Goal: Entertainment & Leisure: Consume media (video, audio)

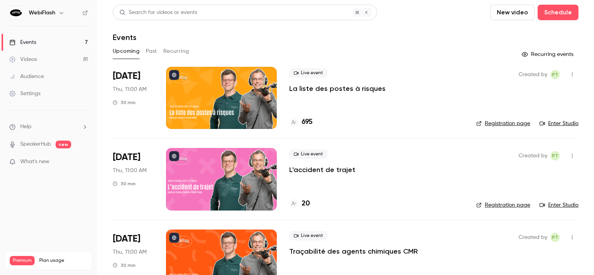
click at [146, 53] on button "Past" at bounding box center [151, 51] width 11 height 12
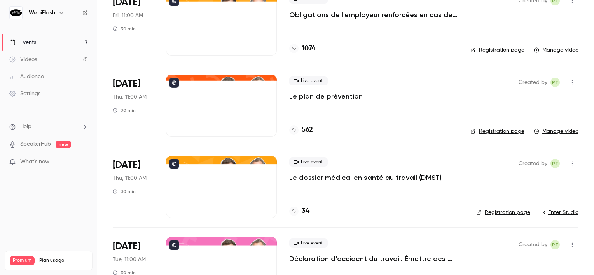
scroll to position [972, 0]
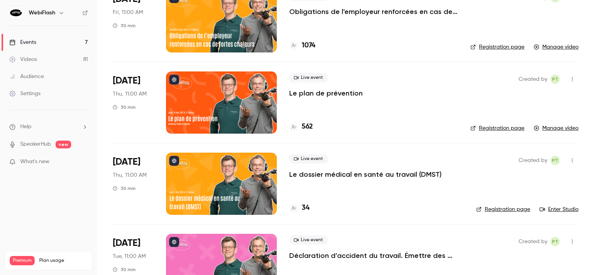
click at [231, 179] on div at bounding box center [221, 184] width 111 height 62
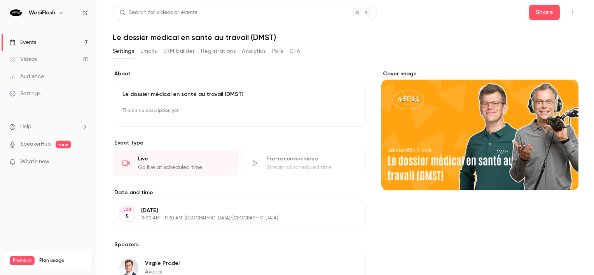
click at [221, 56] on button "Registrations" at bounding box center [218, 51] width 35 height 12
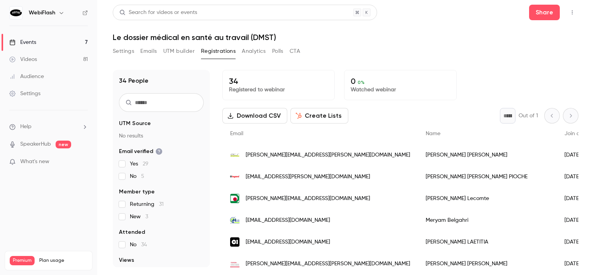
click at [73, 56] on link "Videos 81" at bounding box center [48, 59] width 97 height 17
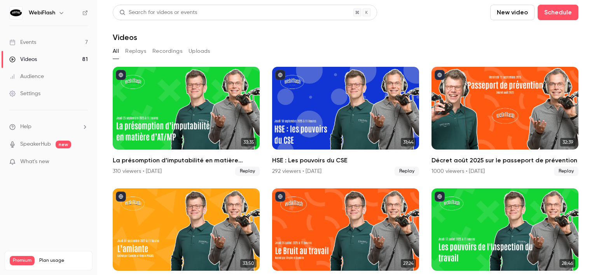
click at [142, 47] on button "Replays" at bounding box center [135, 51] width 21 height 12
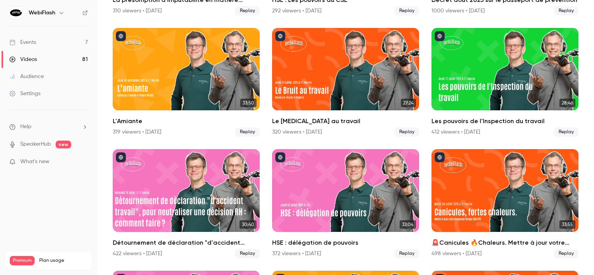
scroll to position [389, 0]
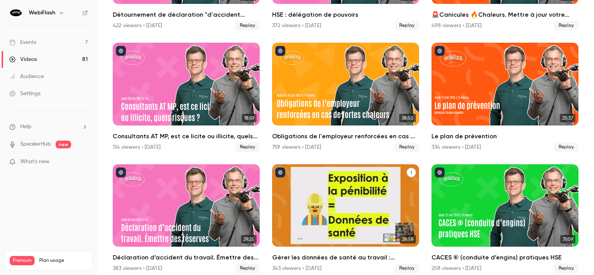
click at [335, 184] on div "Gérer les données de santé au travail : questions Rgpd" at bounding box center [345, 206] width 147 height 83
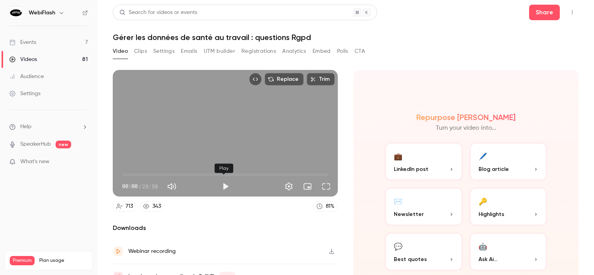
click at [225, 179] on button "Play" at bounding box center [226, 187] width 16 height 16
click at [126, 171] on span "00:33" at bounding box center [225, 175] width 207 height 12
click at [226, 186] on button "Pause" at bounding box center [226, 187] width 16 height 16
type input "****"
click at [75, 62] on link "Videos 81" at bounding box center [48, 59] width 97 height 17
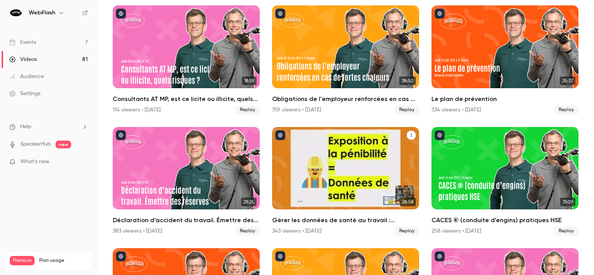
scroll to position [428, 0]
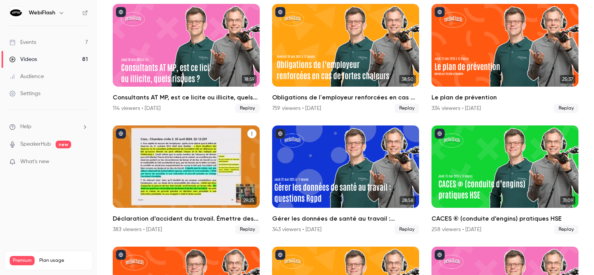
click at [210, 164] on div "Déclaration d’accident du travail. Émettre des réserves" at bounding box center [186, 167] width 147 height 83
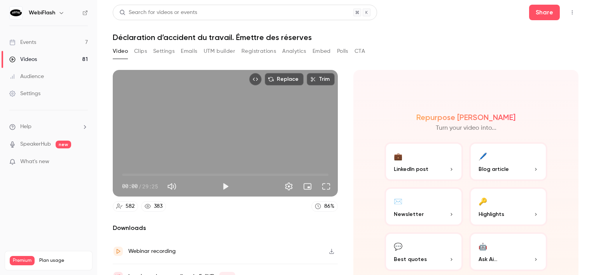
click at [267, 53] on button "Registrations" at bounding box center [259, 51] width 35 height 12
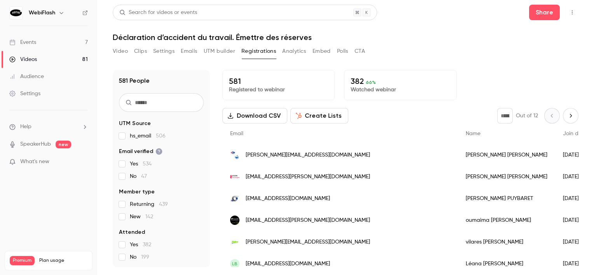
click at [118, 56] on button "Video" at bounding box center [120, 51] width 15 height 12
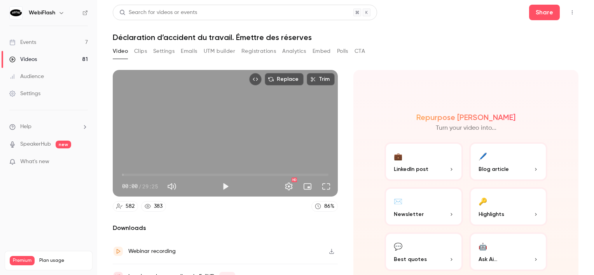
click at [123, 174] on span "00:00" at bounding box center [122, 175] width 2 height 2
click at [132, 175] on span "01:27" at bounding box center [225, 175] width 207 height 12
click at [126, 174] on span "01:27" at bounding box center [225, 175] width 207 height 12
type input "****"
click at [128, 174] on span "00:50" at bounding box center [128, 175] width 2 height 2
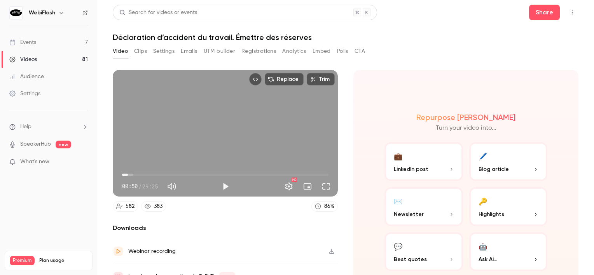
click at [58, 60] on link "Videos 81" at bounding box center [48, 59] width 97 height 17
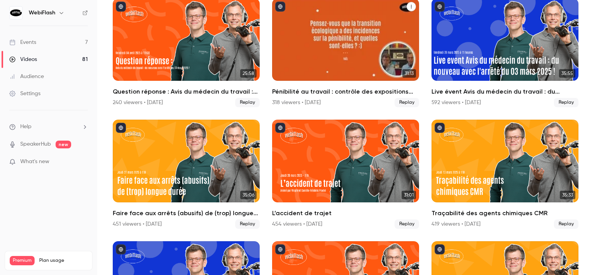
scroll to position [826, 0]
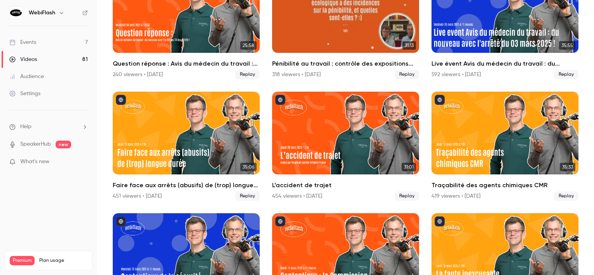
click at [353, 40] on div "Pénibilité au travail : contrôle des expositions par la CARSAT" at bounding box center [345, 11] width 147 height 83
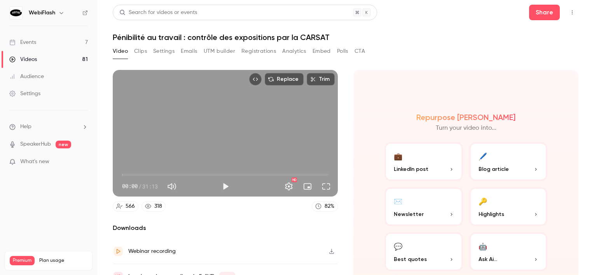
click at [126, 174] on span "00:00" at bounding box center [225, 175] width 207 height 12
type input "****"
click at [44, 59] on link "Videos 81" at bounding box center [48, 59] width 97 height 17
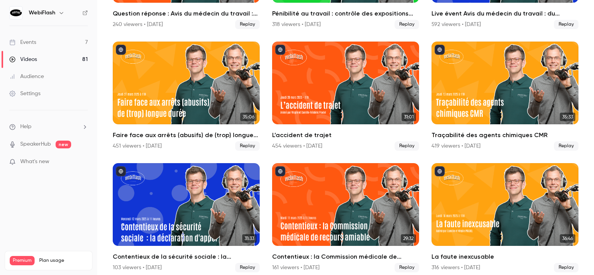
scroll to position [895, 0]
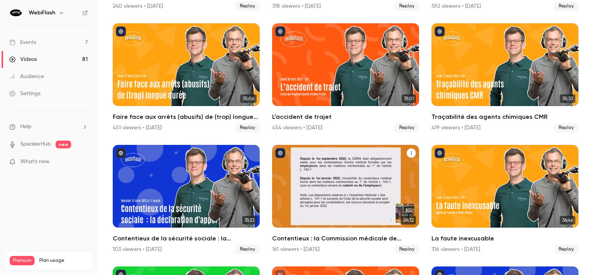
click at [361, 171] on div "Contentieux : la Commission médicale de recours amiable" at bounding box center [345, 186] width 147 height 83
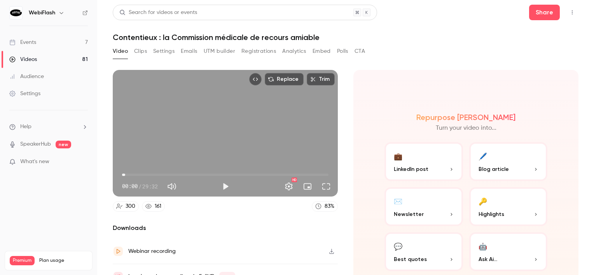
click at [125, 175] on span "00:27" at bounding box center [125, 175] width 2 height 2
click at [129, 175] on span "01:01" at bounding box center [225, 175] width 207 height 12
click at [128, 174] on span "01:01" at bounding box center [129, 175] width 2 height 2
click at [131, 174] on span "01:17" at bounding box center [225, 175] width 207 height 12
click at [132, 174] on span "01:17" at bounding box center [131, 175] width 2 height 2
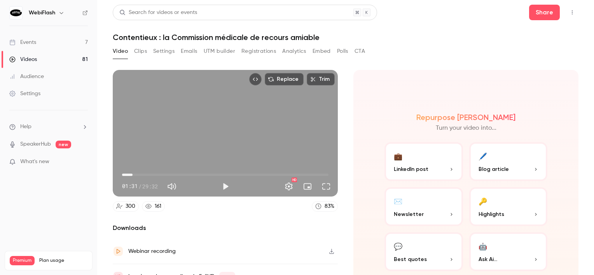
click at [134, 174] on span "01:31" at bounding box center [132, 175] width 2 height 2
click at [138, 172] on span "02:22" at bounding box center [225, 175] width 207 height 12
type input "*****"
click at [143, 172] on span "02:59" at bounding box center [225, 175] width 207 height 12
click at [38, 59] on link "Videos 81" at bounding box center [48, 59] width 97 height 17
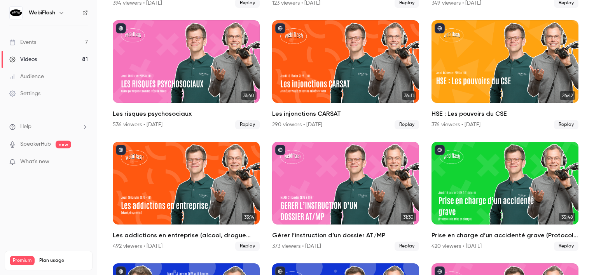
scroll to position [1284, 0]
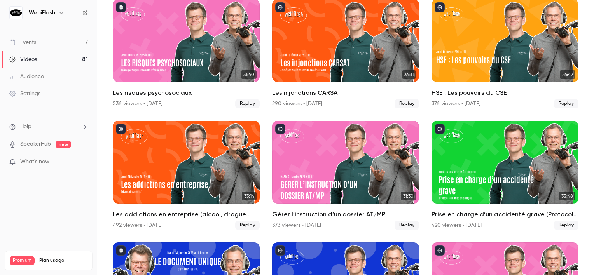
click at [347, 161] on div "Gérer l’instruction d’un dossier AT/MP" at bounding box center [345, 162] width 147 height 83
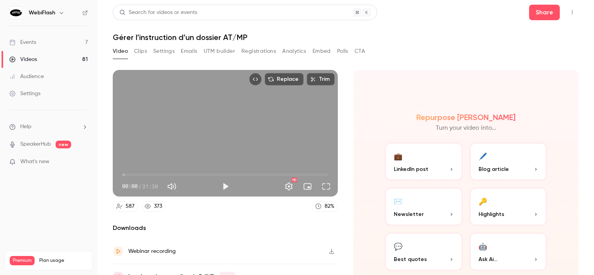
type input "****"
click at [123, 174] on span "00:00" at bounding box center [122, 175] width 2 height 2
click at [53, 60] on link "Videos 81" at bounding box center [48, 59] width 97 height 17
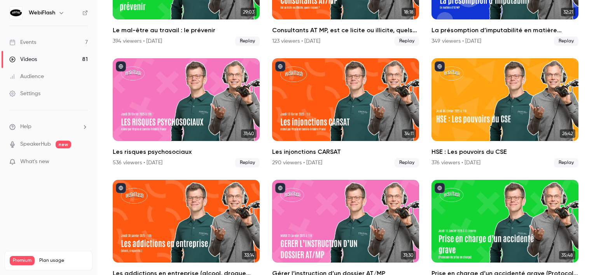
scroll to position [1284, 0]
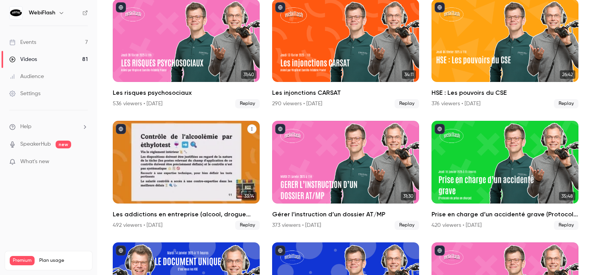
click at [202, 160] on div "Les addictions en entreprise (alcool, drogue etc.)" at bounding box center [186, 162] width 147 height 83
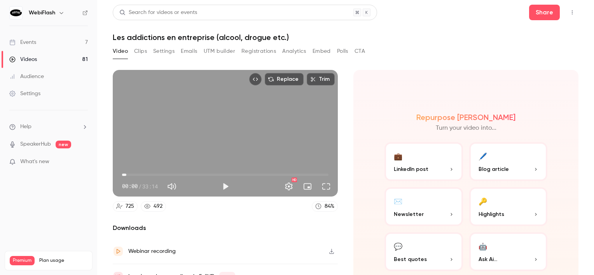
click at [126, 173] on span "00:41" at bounding box center [225, 175] width 207 height 12
click at [221, 181] on button "Play" at bounding box center [226, 187] width 16 height 16
click at [126, 174] on span "00:34" at bounding box center [125, 175] width 2 height 2
click at [124, 174] on span "00:22" at bounding box center [124, 175] width 2 height 2
drag, startPoint x: 124, startPoint y: 173, endPoint x: 117, endPoint y: 175, distance: 7.4
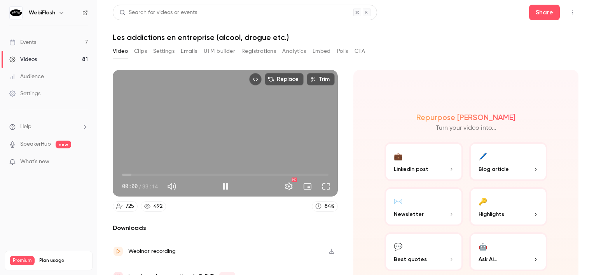
click at [117, 175] on div "00:00 00:00 / 33:14 HD" at bounding box center [225, 180] width 225 height 33
click at [224, 184] on button "Pause" at bounding box center [226, 187] width 16 height 16
type input "****"
